Goal: Navigation & Orientation: Find specific page/section

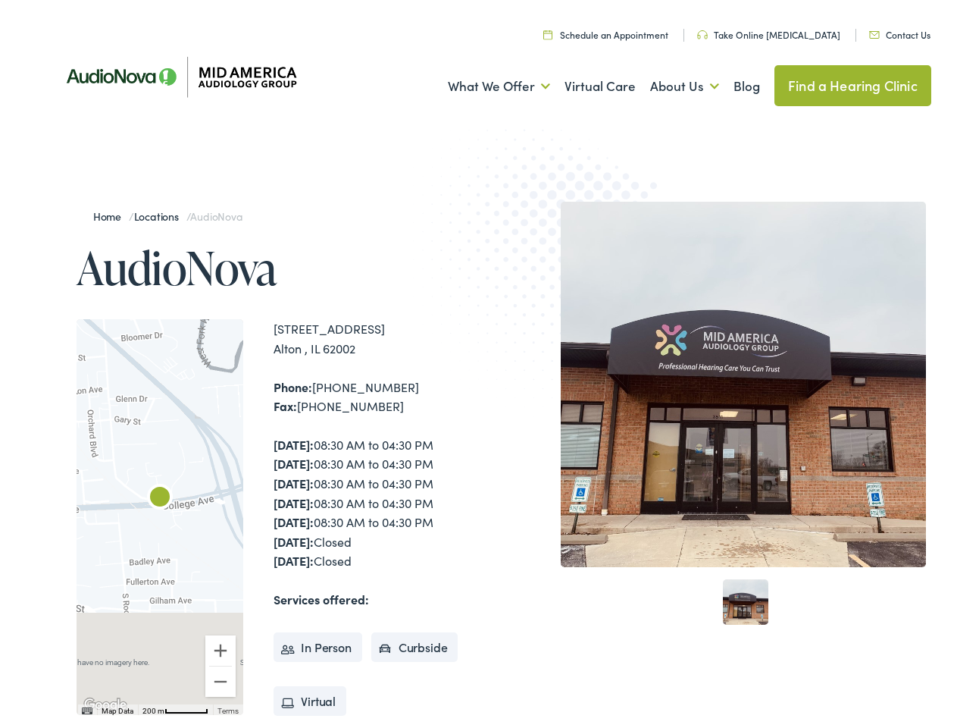
click at [478, 364] on img at bounding box center [561, 260] width 296 height 324
click at [485, 82] on link "What We Offer" at bounding box center [499, 82] width 102 height 56
click at [668, 82] on link "About Us" at bounding box center [684, 82] width 69 height 56
click at [160, 512] on div at bounding box center [160, 513] width 167 height 396
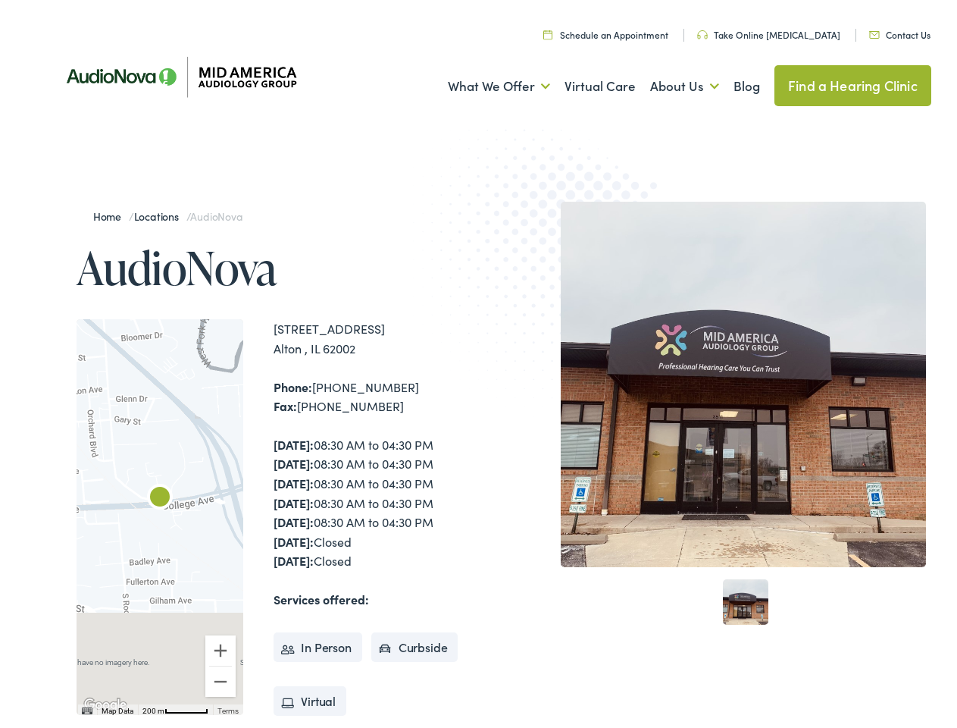
click at [160, 512] on div at bounding box center [160, 513] width 167 height 396
click at [160, 494] on img "AudioNova" at bounding box center [160, 494] width 36 height 36
click at [221, 646] on button "Zoom in" at bounding box center [220, 646] width 30 height 30
click at [221, 677] on button "Zoom out" at bounding box center [220, 677] width 30 height 30
click at [86, 706] on img "Keyboard shortcuts" at bounding box center [87, 706] width 11 height 7
